Goal: Navigation & Orientation: Find specific page/section

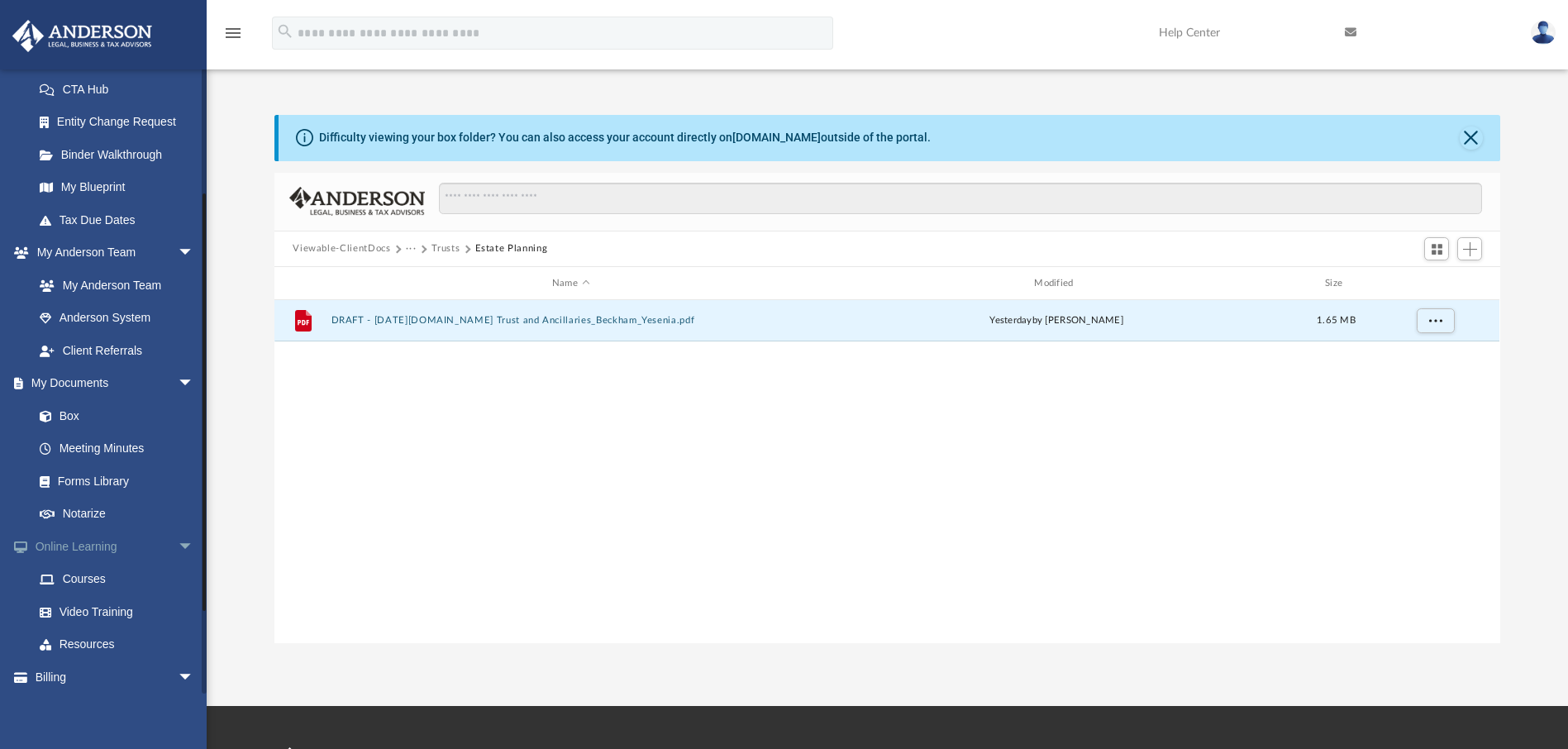
scroll to position [298, 0]
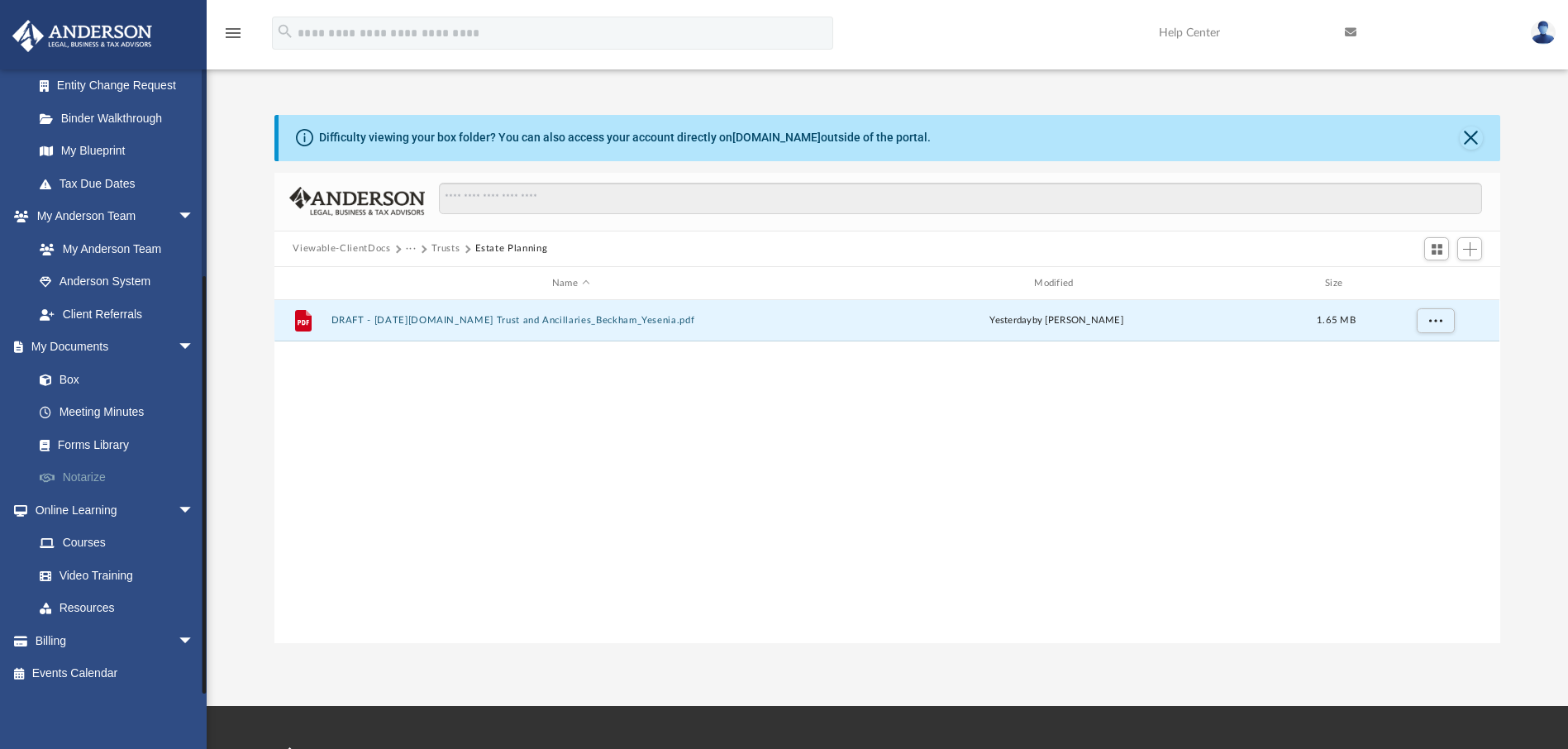
click at [99, 477] on link "Notarize" at bounding box center [121, 478] width 196 height 33
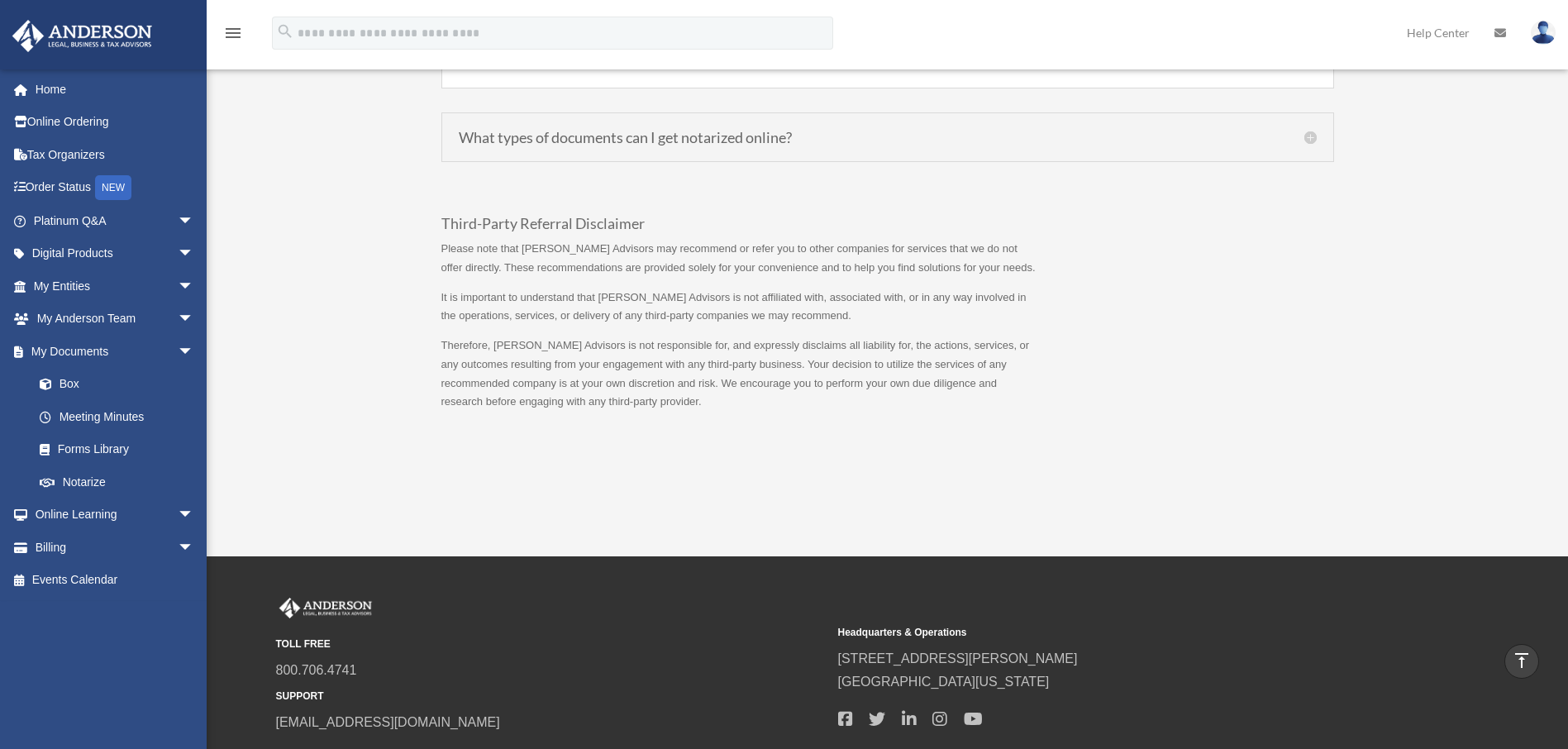
scroll to position [1528, 0]
click at [65, 513] on link "Online Learning arrow_drop_down" at bounding box center [114, 515] width 207 height 33
click at [178, 519] on span "arrow_drop_down" at bounding box center [194, 515] width 33 height 34
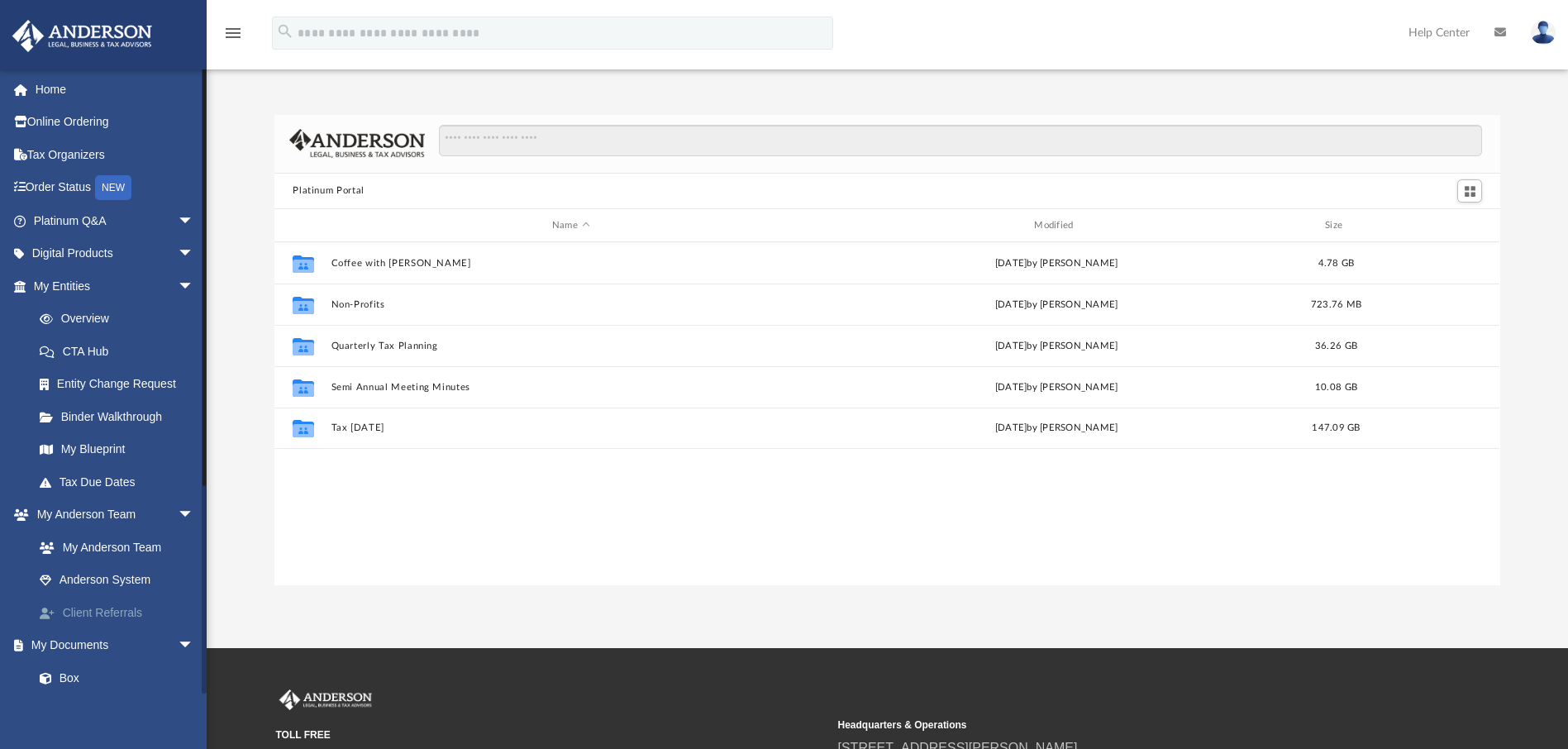
scroll to position [363, 1213]
click at [64, 83] on link "Home" at bounding box center [114, 89] width 207 height 33
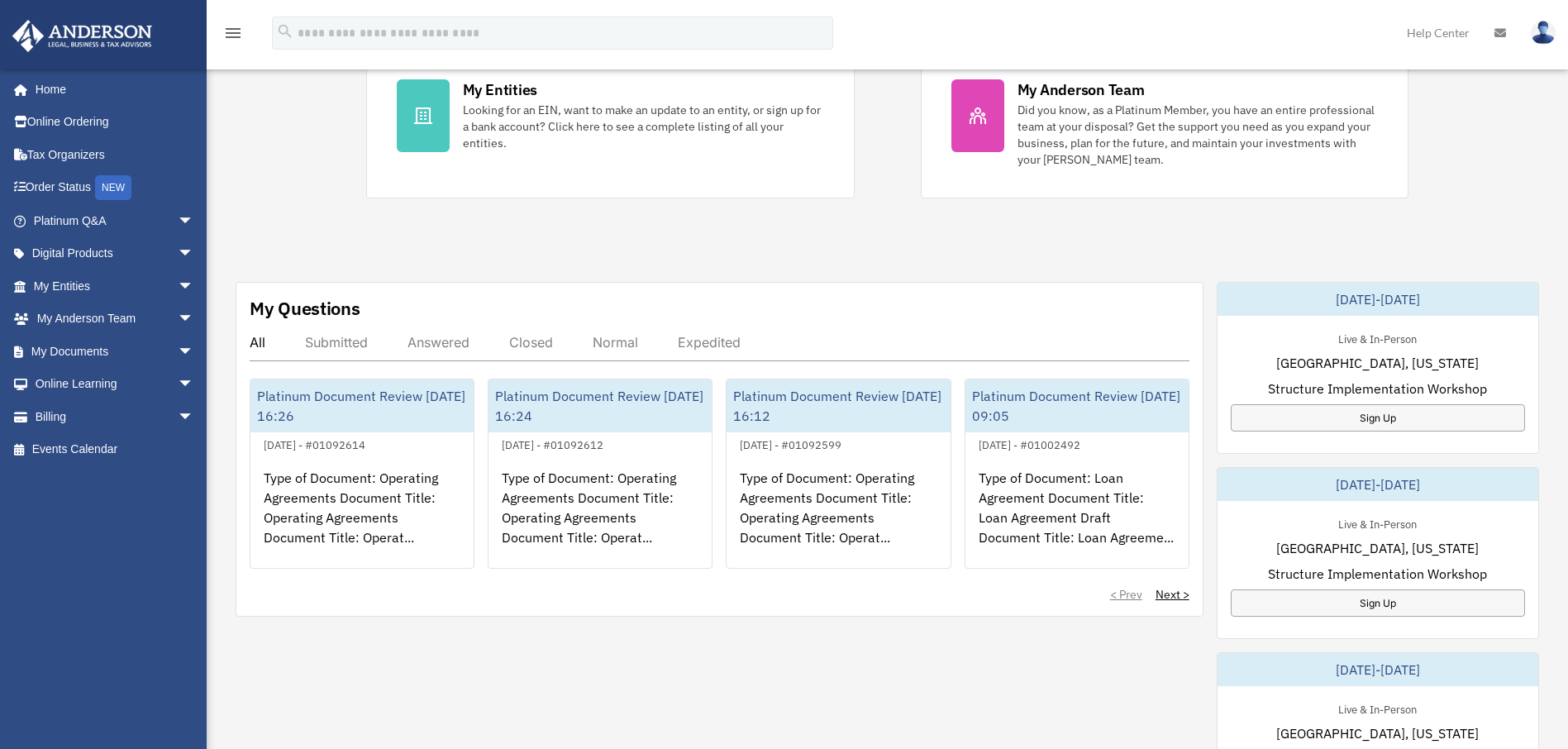
scroll to position [351, 0]
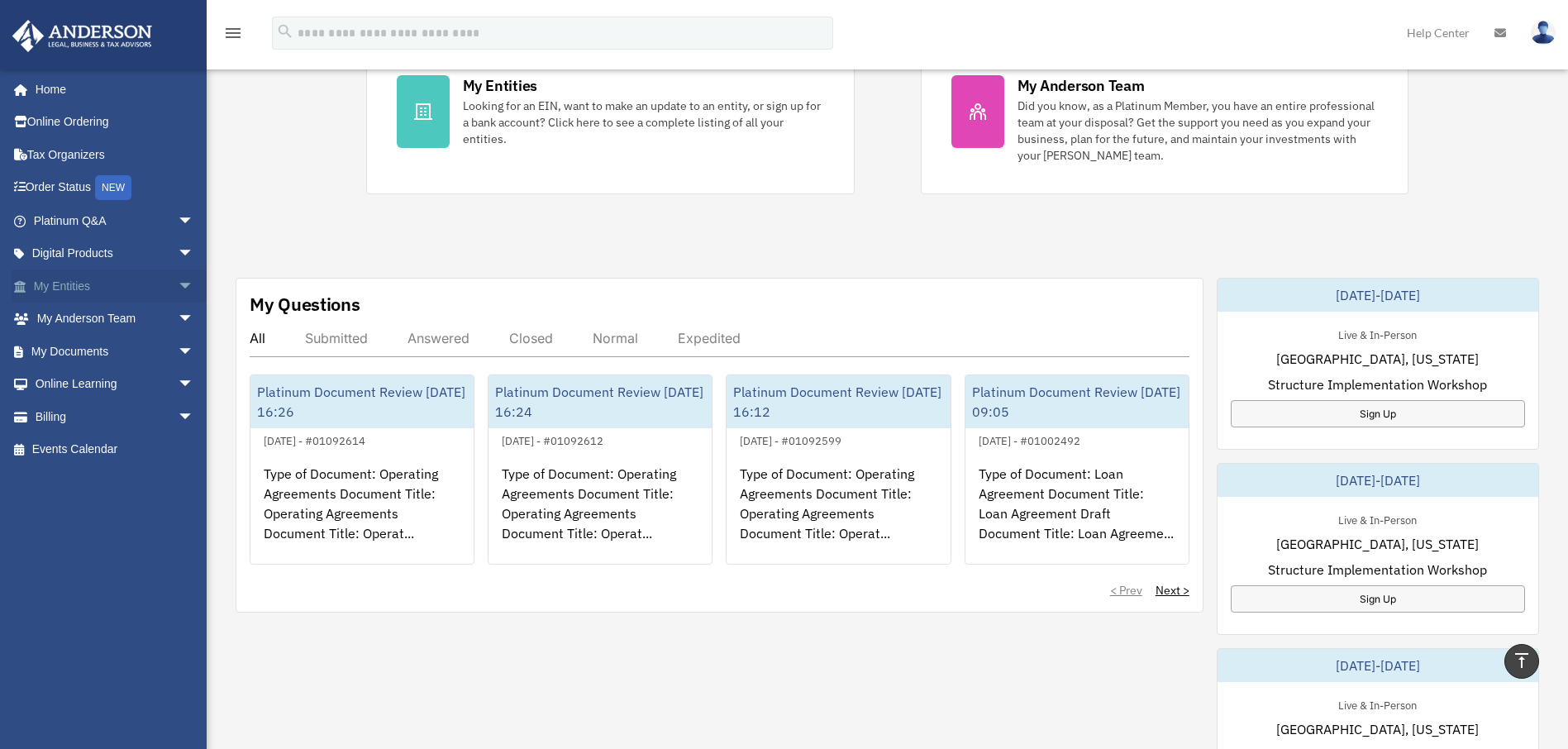
click at [178, 283] on span "arrow_drop_down" at bounding box center [194, 286] width 33 height 34
